Goal: Task Accomplishment & Management: Use online tool/utility

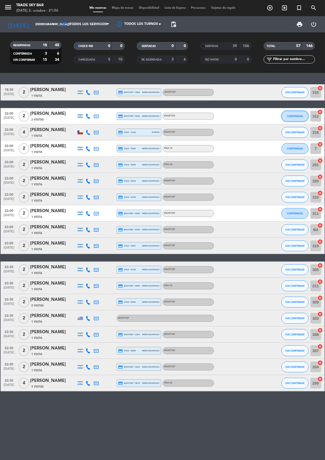
click at [300, 115] on span "CONFIRMADA" at bounding box center [295, 116] width 16 height 3
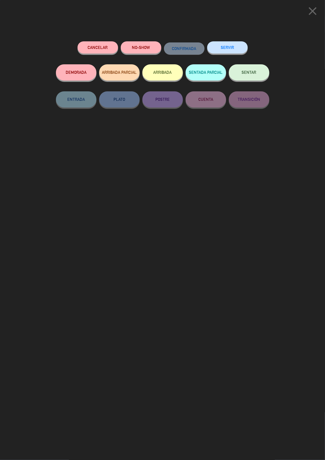
click at [231, 46] on button "SERVIR" at bounding box center [227, 47] width 41 height 12
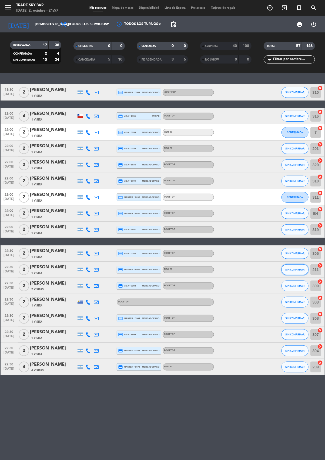
click at [303, 271] on button "SIN CONFIRMAR" at bounding box center [295, 269] width 27 height 11
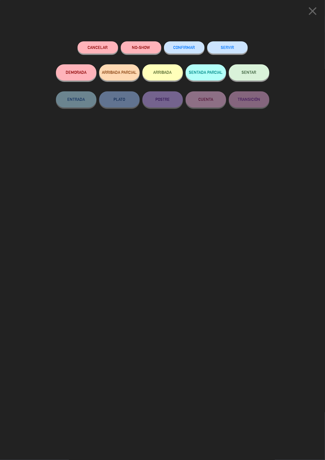
click at [228, 45] on button "SERVIR" at bounding box center [227, 47] width 41 height 12
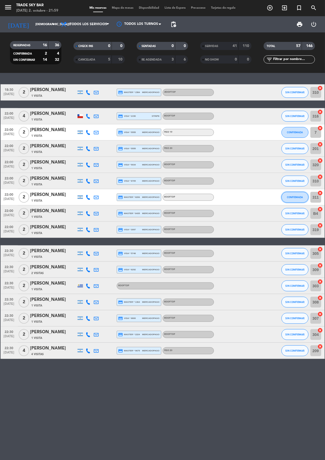
click at [301, 198] on span "CONFIRMADA" at bounding box center [295, 197] width 16 height 3
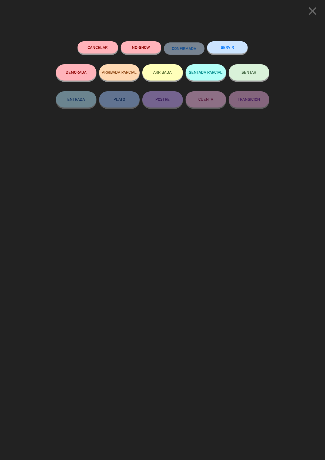
click at [232, 46] on button "SERVIR" at bounding box center [227, 47] width 41 height 12
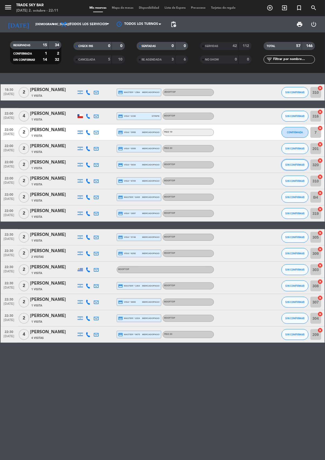
click at [298, 164] on span "SIN CONFIRMAR" at bounding box center [294, 164] width 19 height 3
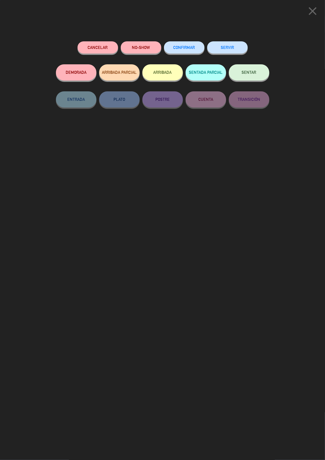
click at [232, 46] on button "SERVIR" at bounding box center [227, 47] width 41 height 12
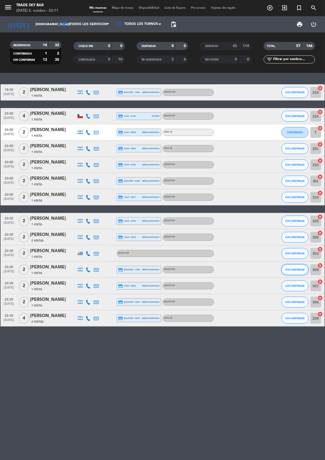
click at [296, 269] on span "SIN CONFIRMAR" at bounding box center [294, 269] width 19 height 3
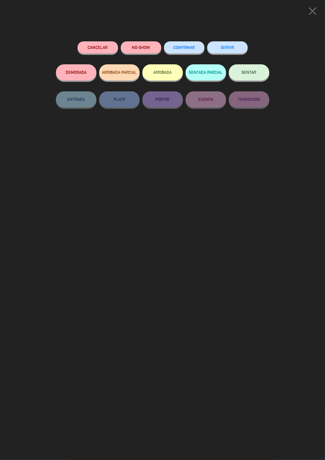
click at [232, 46] on button "SERVIR" at bounding box center [227, 47] width 41 height 12
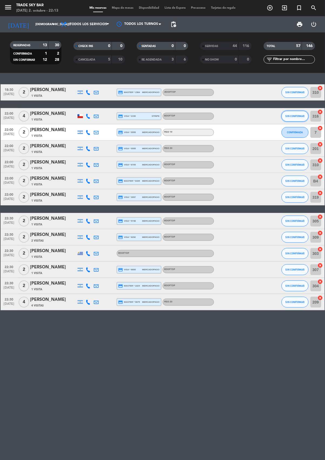
click at [293, 116] on span "SIN CONFIRMAR" at bounding box center [294, 116] width 19 height 3
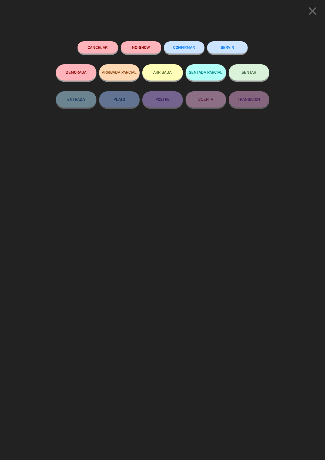
click at [228, 48] on button "SERVIR" at bounding box center [227, 47] width 41 height 12
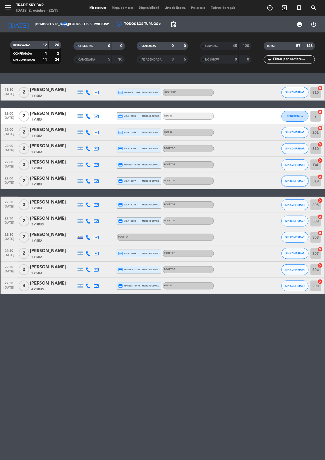
click at [298, 180] on span "SIN CONFIRMAR" at bounding box center [294, 180] width 19 height 3
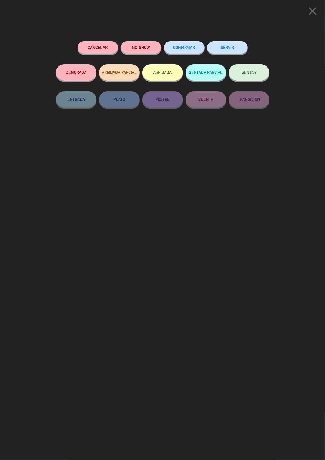
click at [223, 46] on button "SERVIR" at bounding box center [227, 47] width 41 height 12
